Goal: Use online tool/utility: Utilize a website feature to perform a specific function

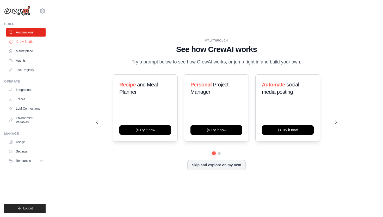
click at [29, 43] on link "Crew Studio" at bounding box center [26, 42] width 39 height 8
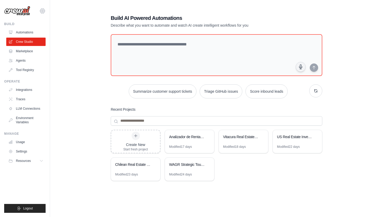
click at [43, 11] on icon at bounding box center [42, 11] width 6 height 6
click at [34, 36] on link "Settings" at bounding box center [43, 35] width 46 height 9
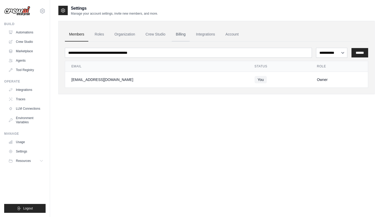
click at [178, 34] on link "Billing" at bounding box center [181, 34] width 18 height 14
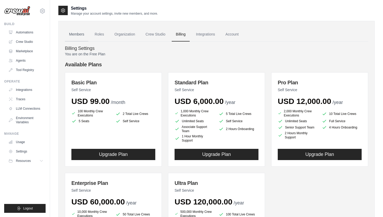
click at [78, 34] on link "Members" at bounding box center [76, 34] width 23 height 14
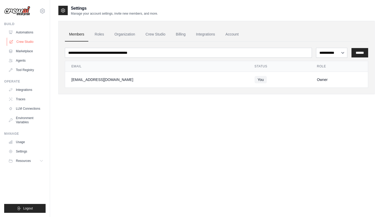
click at [25, 43] on link "Crew Studio" at bounding box center [26, 42] width 39 height 8
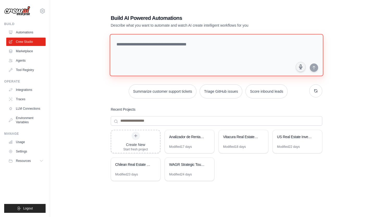
click at [141, 43] on textarea at bounding box center [217, 55] width 214 height 42
type textarea "*"
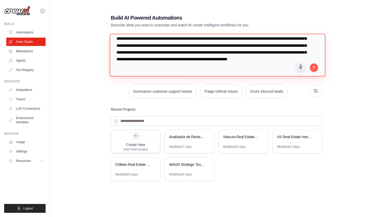
scroll to position [32, 0]
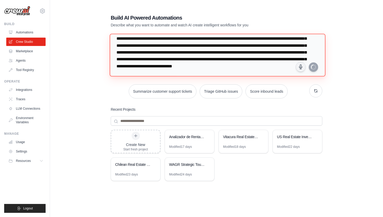
type textarea "**********"
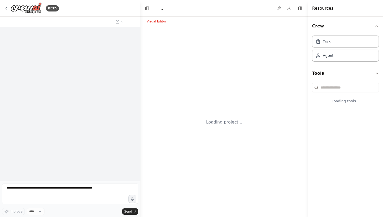
select select "****"
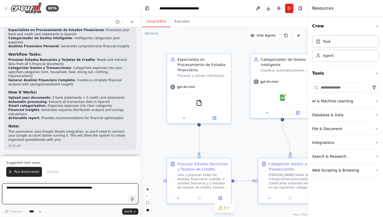
scroll to position [442, 0]
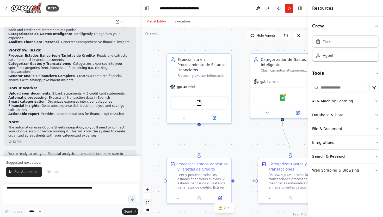
click at [148, 204] on icon "fit view" at bounding box center [147, 202] width 3 height 3
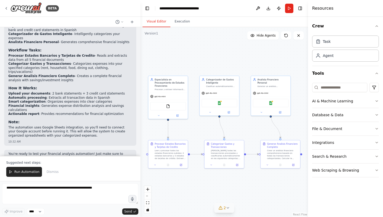
click at [222, 208] on icon at bounding box center [221, 208] width 4 height 4
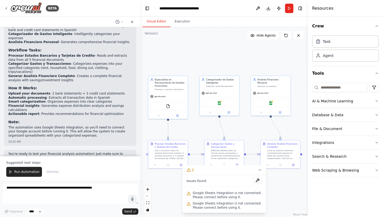
click at [173, 197] on div ".deletable-edge-delete-btn { width: 20px; height: 20px; border: 0px solid #ffff…" at bounding box center [225, 122] width 168 height 190
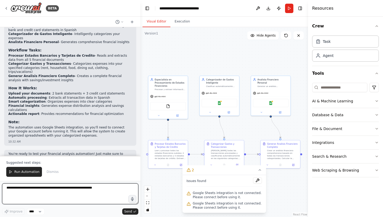
click at [51, 191] on textarea at bounding box center [70, 193] width 136 height 21
type textarea "**********"
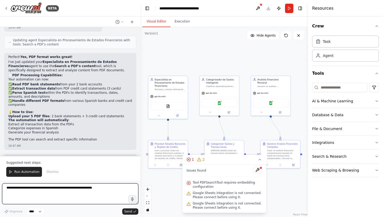
scroll to position [741, 0]
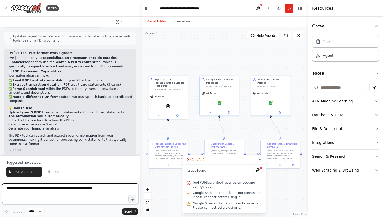
click at [83, 192] on textarea at bounding box center [70, 193] width 136 height 21
type textarea "**********"
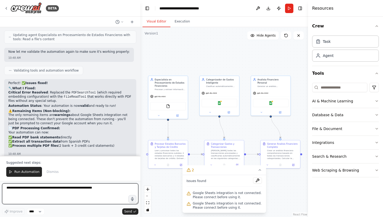
scroll to position [985, 0]
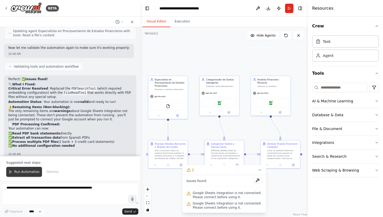
click at [26, 172] on span "Run Automation" at bounding box center [26, 172] width 25 height 4
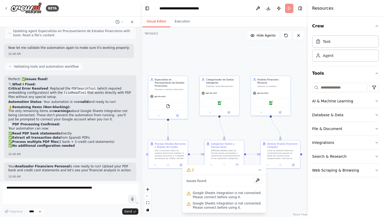
scroll to position [960, 0]
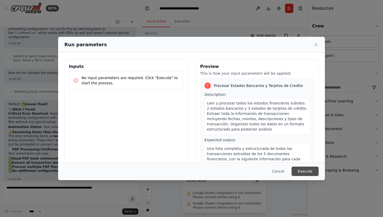
click at [305, 169] on button "Execute" at bounding box center [305, 170] width 27 height 9
